Goal: Transaction & Acquisition: Purchase product/service

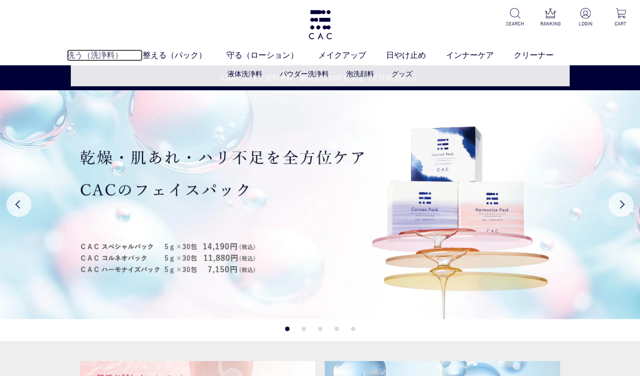
click at [100, 55] on link "洗う（洗浄料）" at bounding box center [105, 55] width 76 height 12
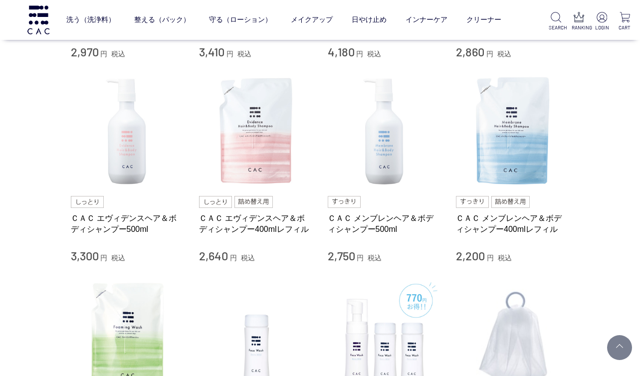
scroll to position [399, 0]
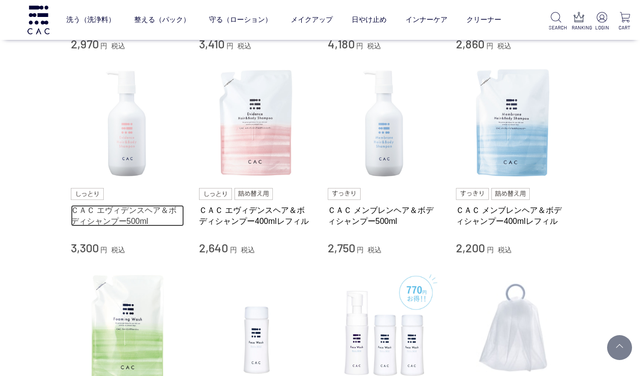
click at [95, 207] on link "ＣＡＣ エヴィデンスヘア＆ボディシャンプー500ml" at bounding box center [128, 215] width 114 height 21
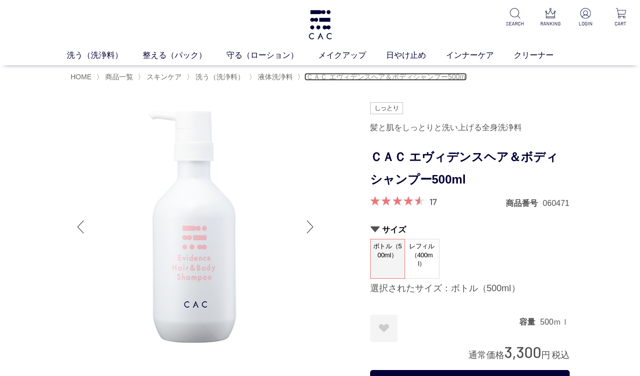
click at [337, 77] on span "ＣＡＣ エヴィデンスヘア＆ボディシャンプー500ml" at bounding box center [387, 77] width 161 height 8
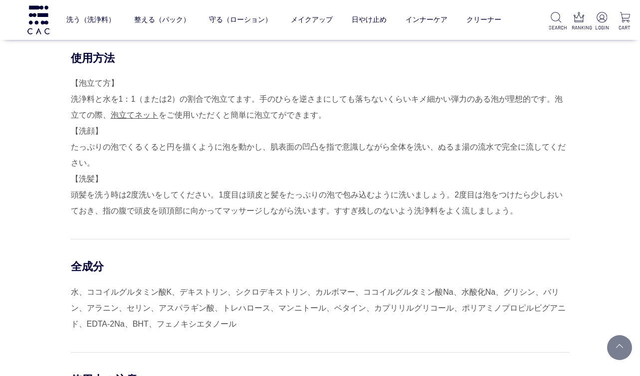
scroll to position [549, 0]
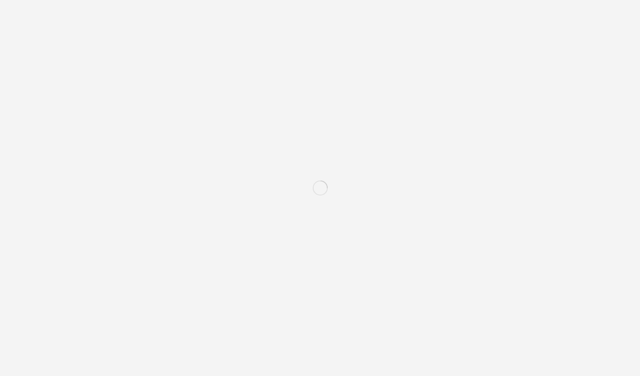
scroll to position [399, 0]
